Goal: Navigation & Orientation: Find specific page/section

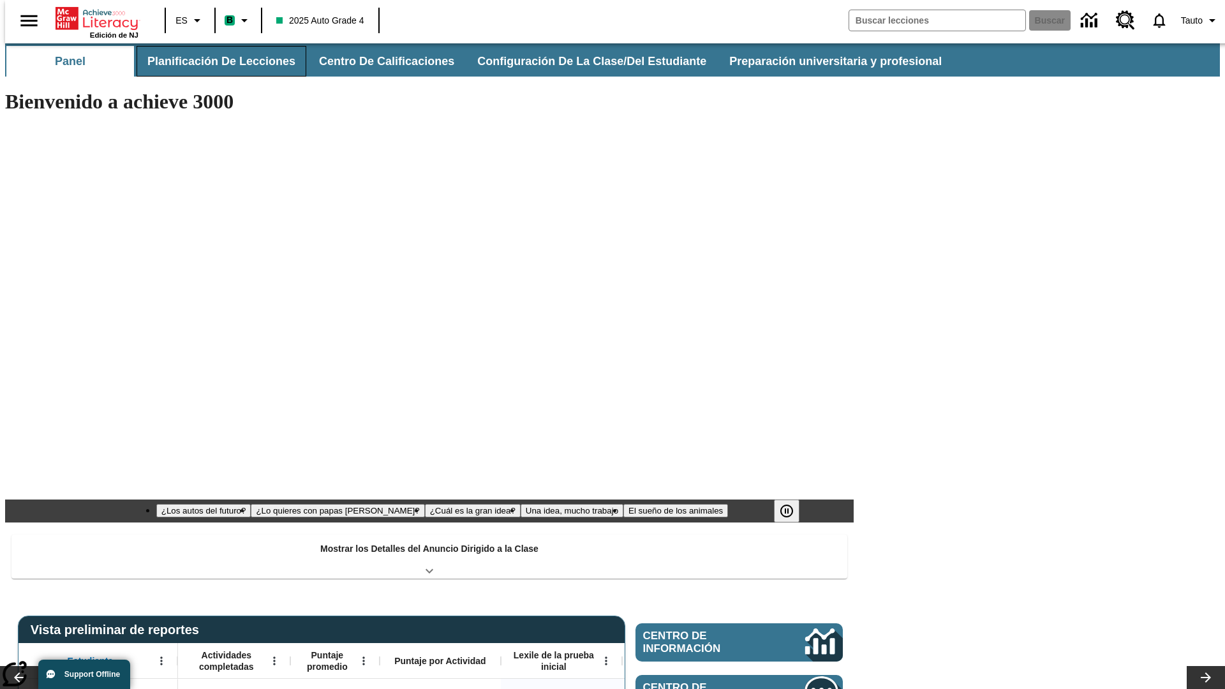
click at [214, 61] on button "Planificación de lecciones" at bounding box center [222, 61] width 170 height 31
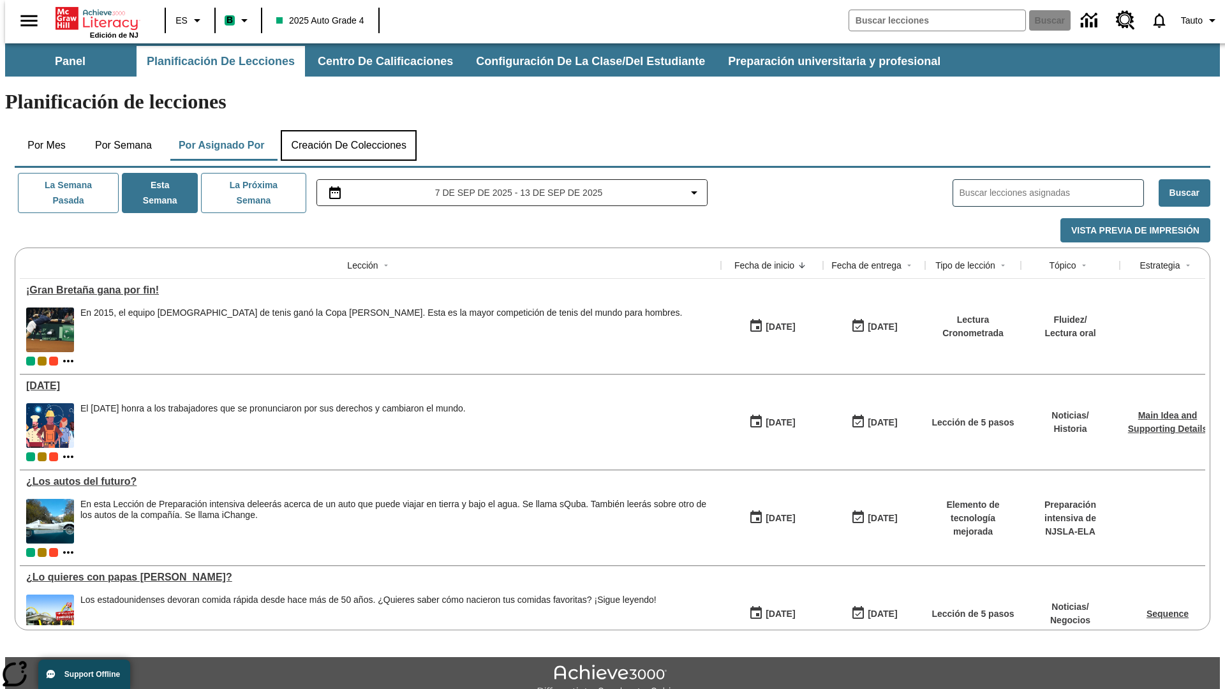
click at [348, 130] on button "Creación de colecciones" at bounding box center [349, 145] width 136 height 31
